Goal: Information Seeking & Learning: Learn about a topic

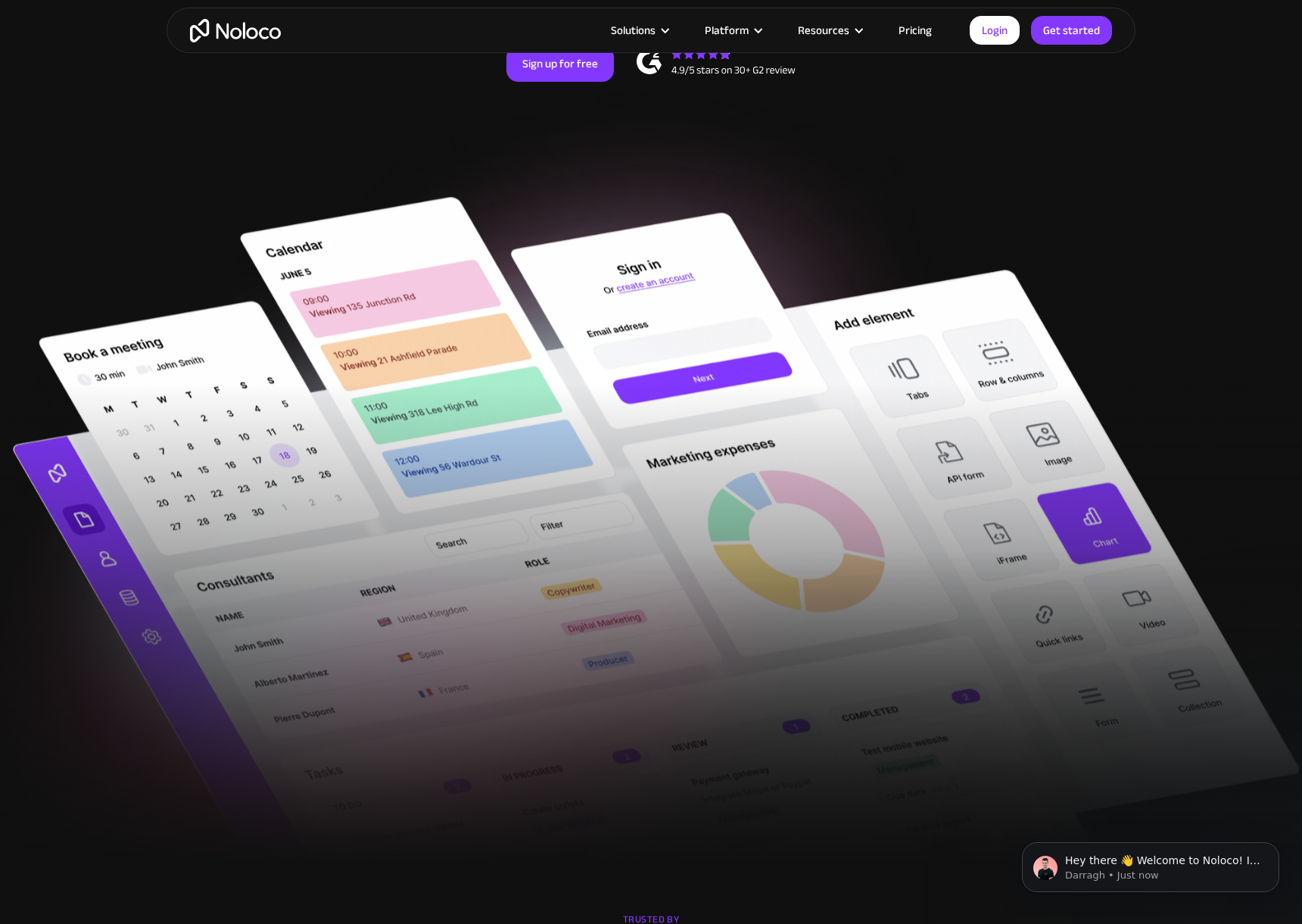
scroll to position [353, 0]
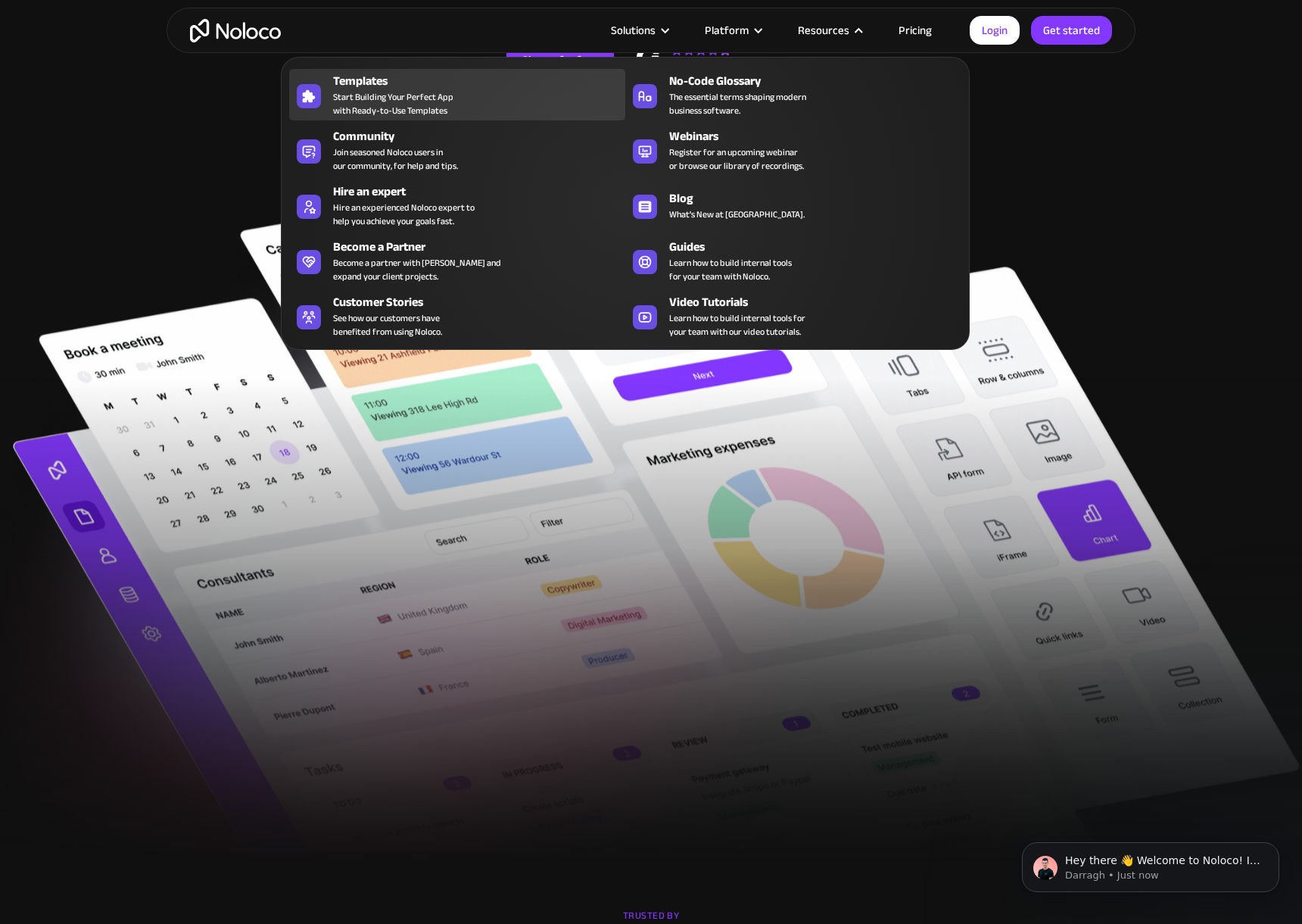
click at [479, 78] on div "Templates" at bounding box center [482, 81] width 299 height 18
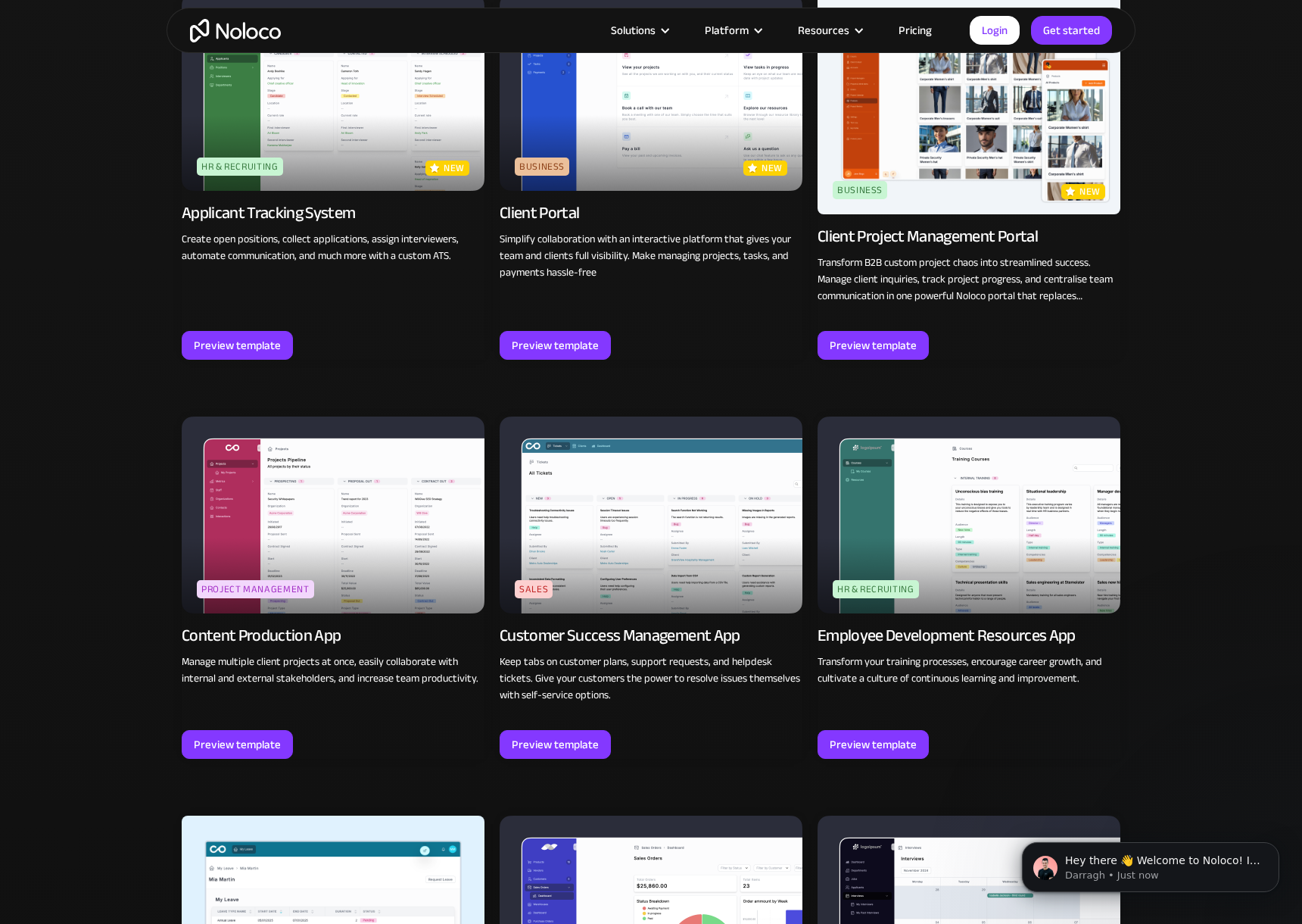
scroll to position [1161, 0]
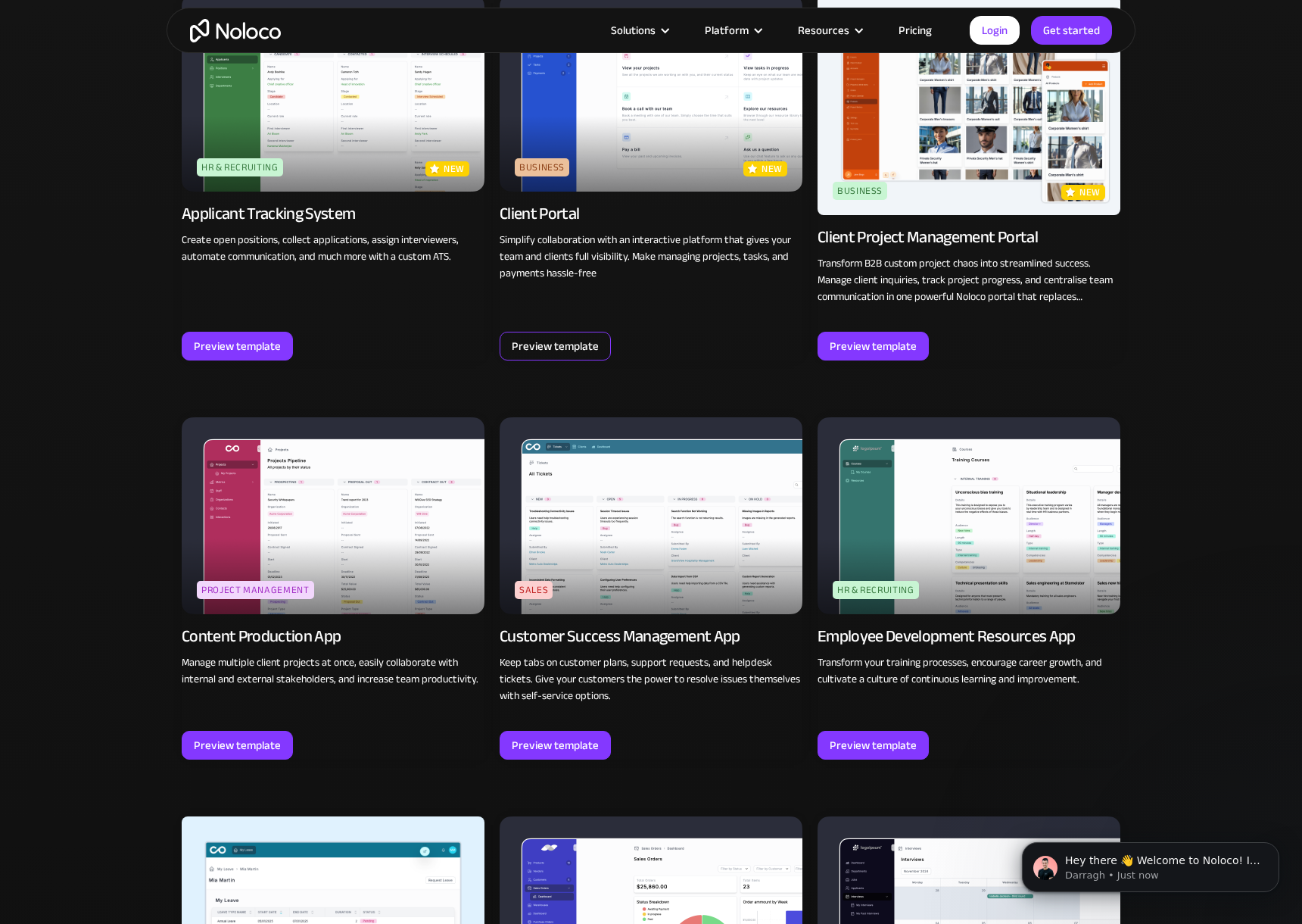
click at [571, 346] on div "Preview template" at bounding box center [555, 345] width 87 height 20
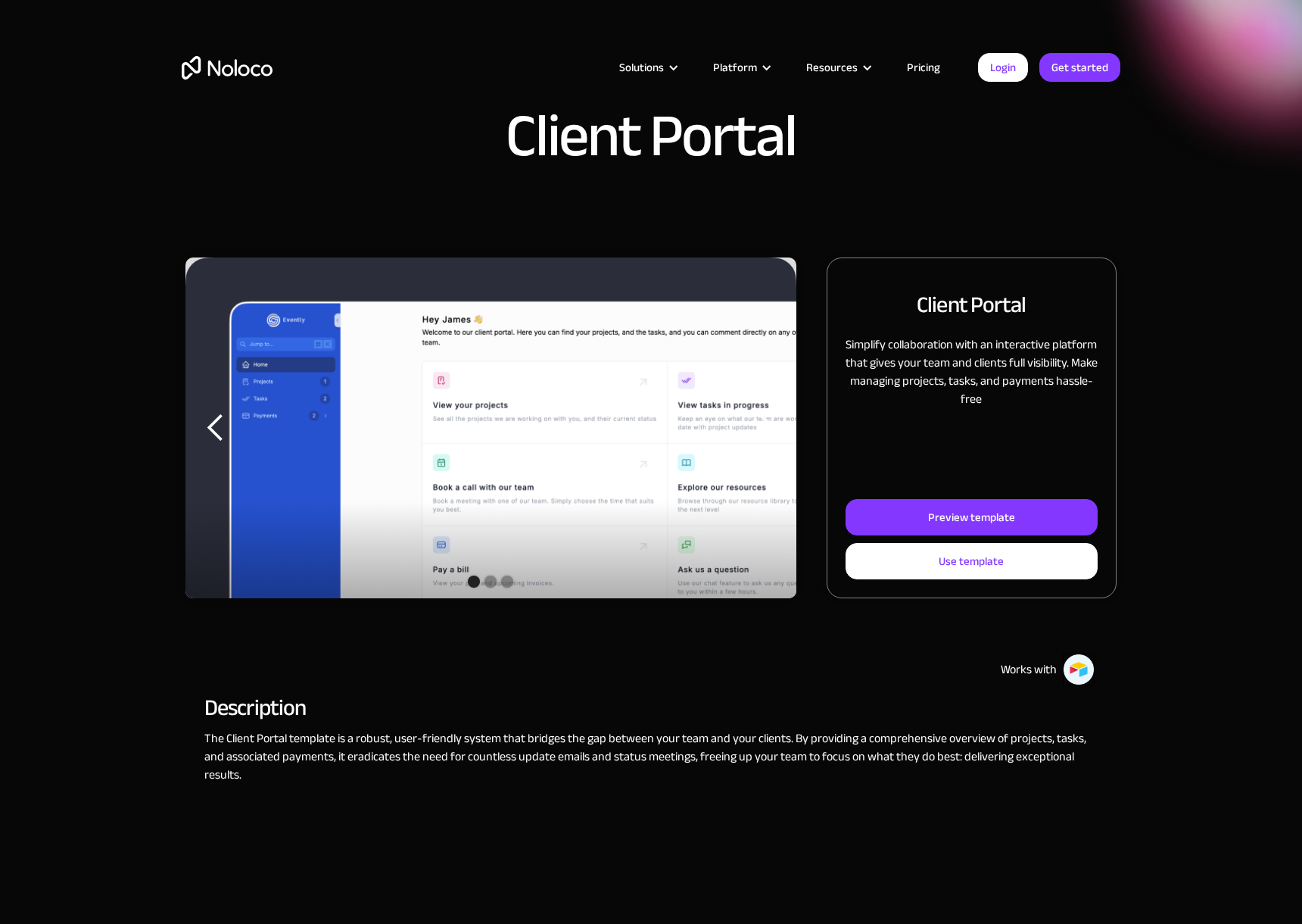
click at [651, 491] on img "1 of 3" at bounding box center [491, 456] width 611 height 397
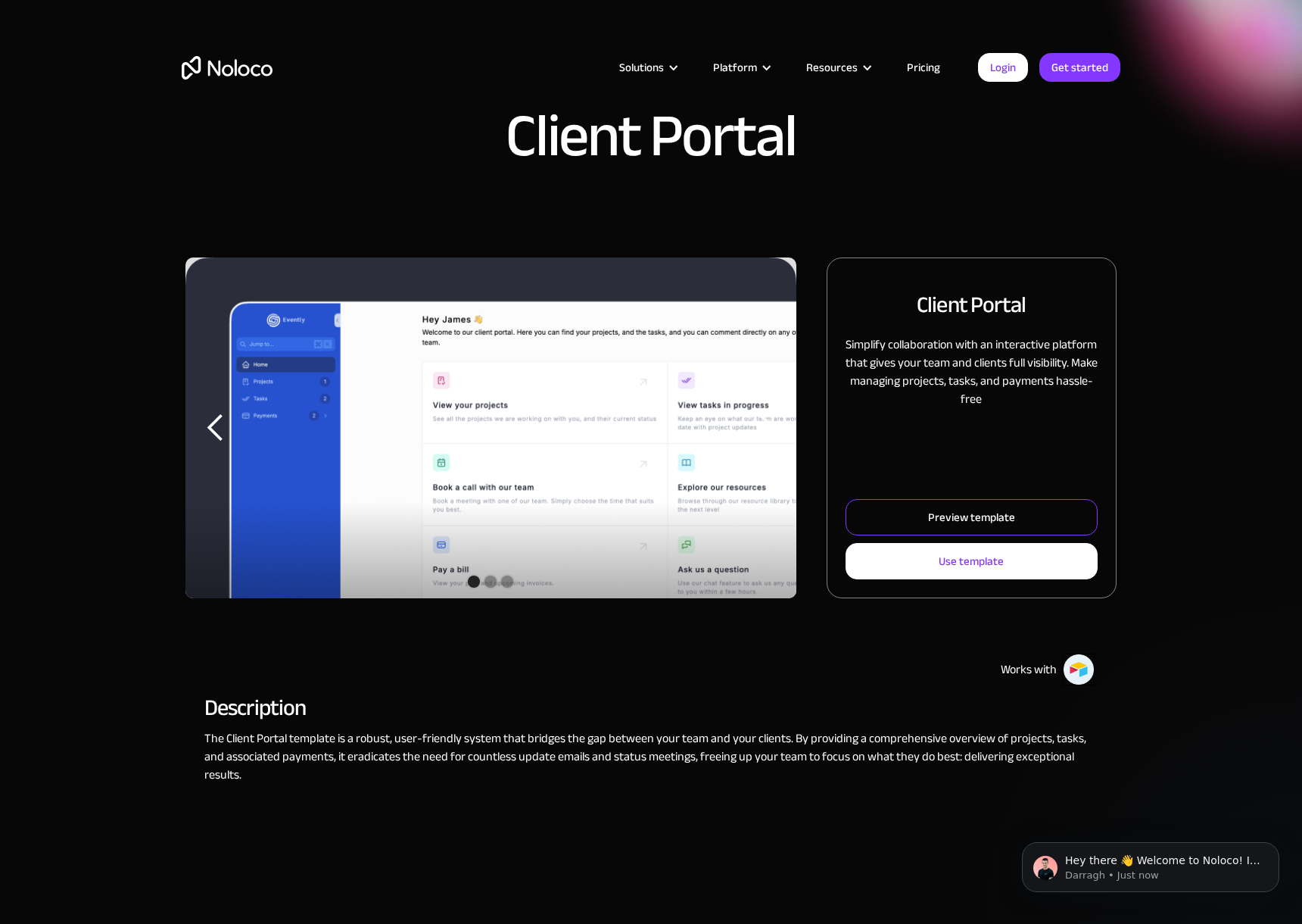
click at [943, 525] on div "Preview template" at bounding box center [971, 517] width 87 height 20
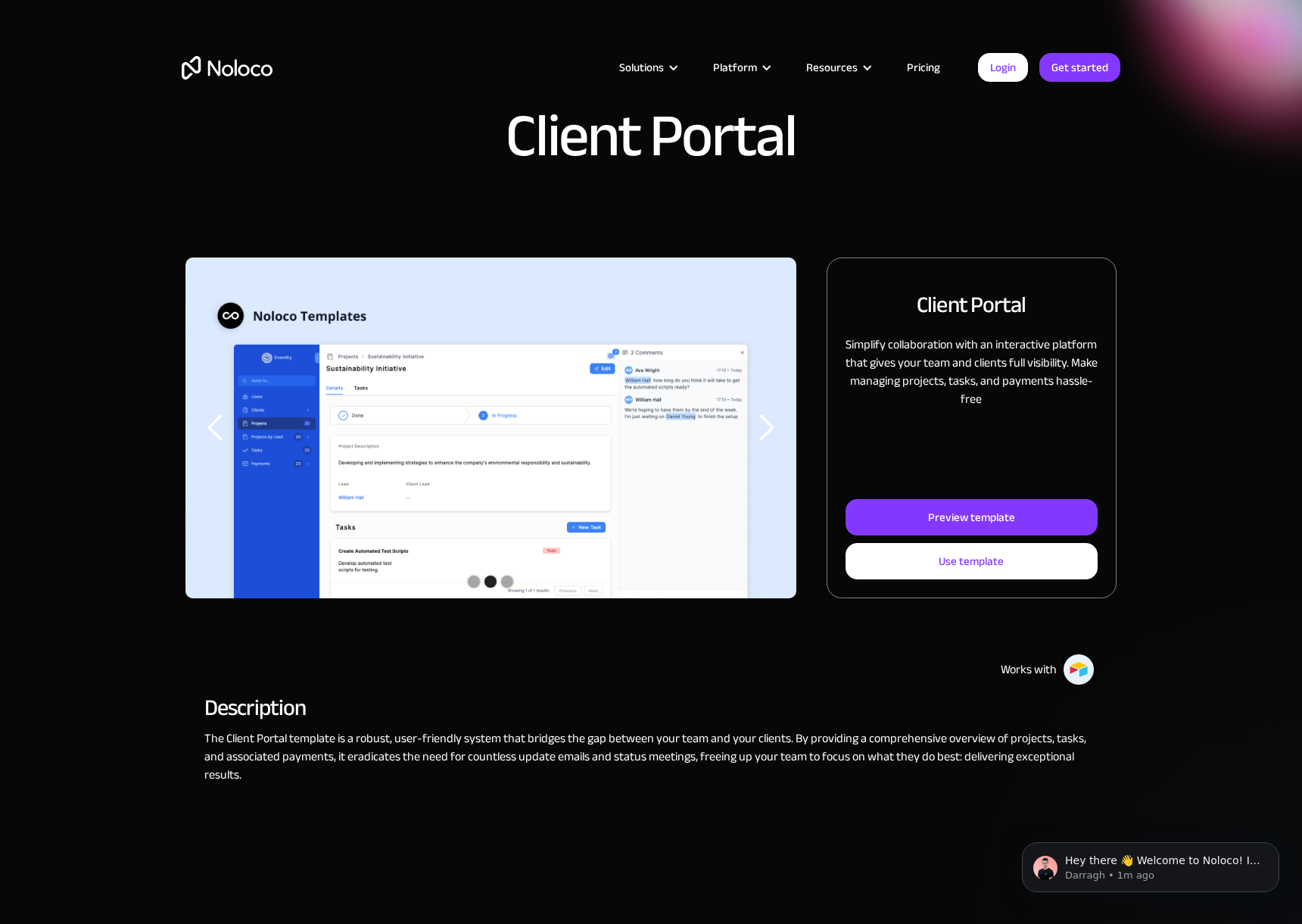
click at [926, 58] on link "Pricing" at bounding box center [923, 67] width 71 height 20
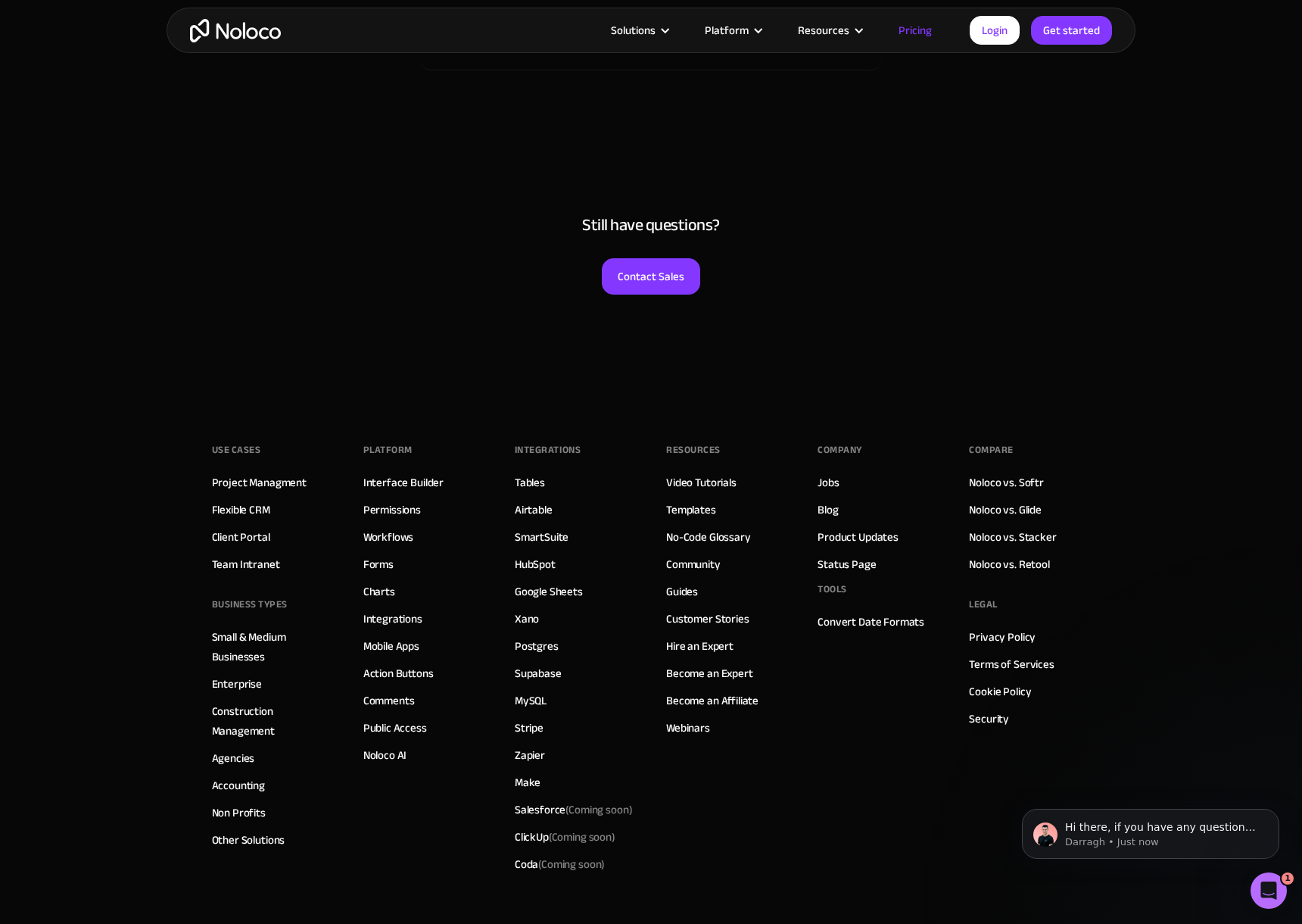
scroll to position [7364, 0]
